Goal: Navigation & Orientation: Find specific page/section

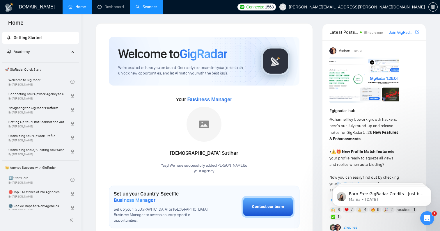
click at [149, 5] on link "Scanner" at bounding box center [147, 6] width 22 height 5
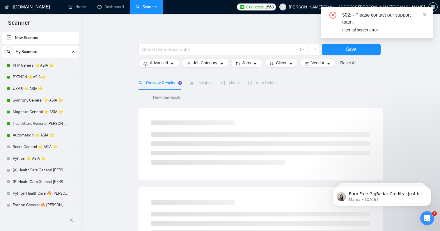
click at [423, 12] on link at bounding box center [425, 15] width 4 height 6
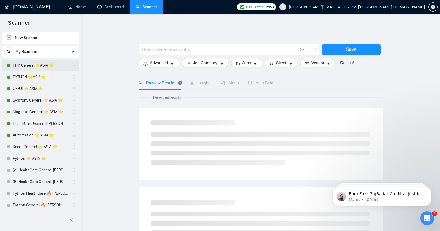
click at [37, 64] on link "PHP General ⭐️ASIA ⭐️" at bounding box center [40, 66] width 55 height 12
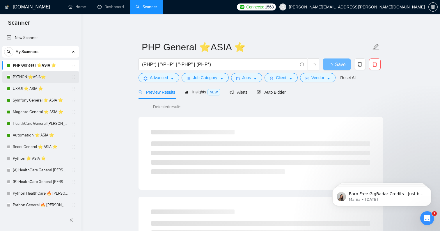
click at [31, 78] on link "PYTHON ⭐️ASIA⭐️" at bounding box center [40, 77] width 55 height 12
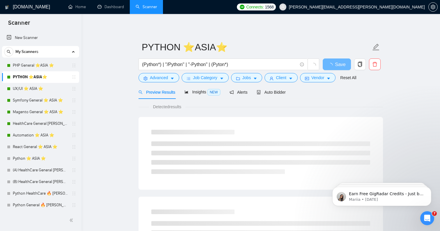
click at [26, 69] on link "PHP General ⭐️ASIA ⭐️" at bounding box center [40, 66] width 55 height 12
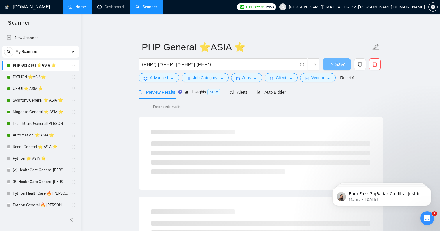
click at [71, 9] on link "Home" at bounding box center [76, 6] width 17 height 5
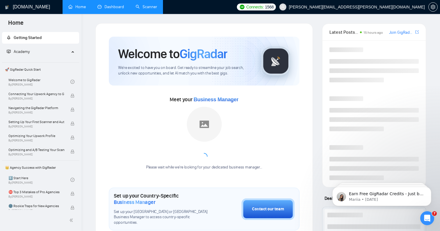
click at [108, 7] on link "Dashboard" at bounding box center [111, 6] width 26 height 5
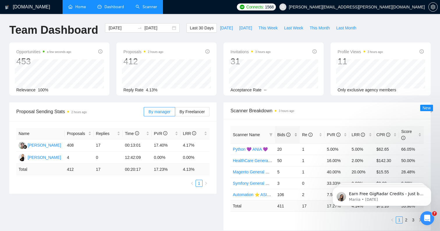
click at [280, 134] on span "Bids" at bounding box center [283, 134] width 13 height 5
